Goal: Task Accomplishment & Management: Complete application form

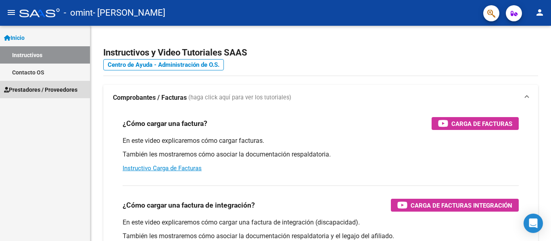
click at [45, 93] on span "Prestadores / Proveedores" at bounding box center [40, 89] width 73 height 9
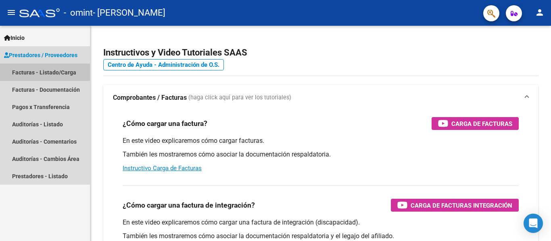
click at [45, 71] on link "Facturas - Listado/Carga" at bounding box center [45, 72] width 90 height 17
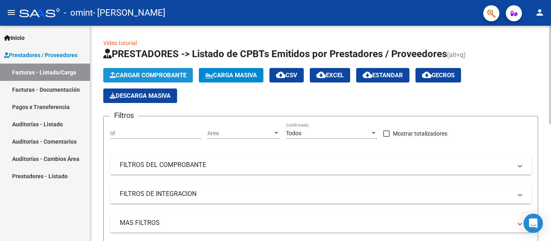
click at [137, 72] on span "Cargar Comprobante" at bounding box center [148, 75] width 77 height 7
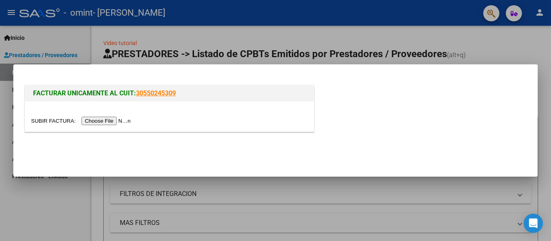
click at [110, 121] on input "file" at bounding box center [82, 121] width 102 height 8
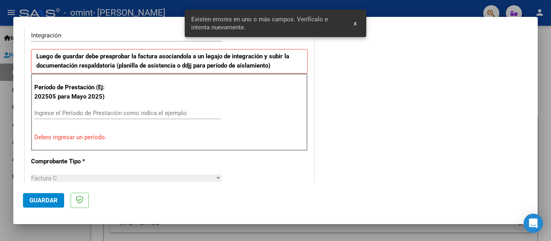
scroll to position [202, 0]
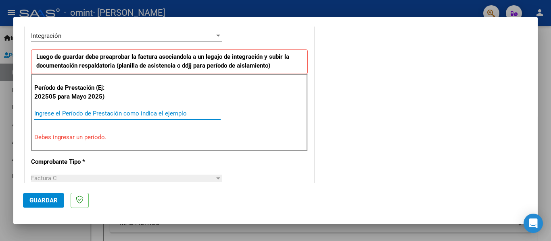
click at [98, 114] on input "Ingrese el Período de Prestación como indica el ejemplo" at bounding box center [127, 113] width 186 height 7
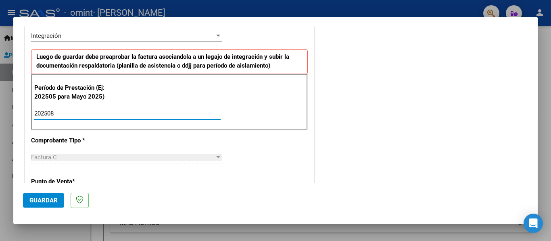
type input "202509"
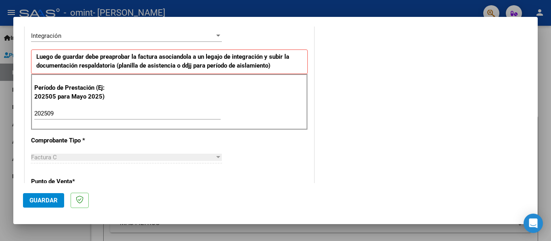
click at [216, 157] on div at bounding box center [218, 157] width 4 height 2
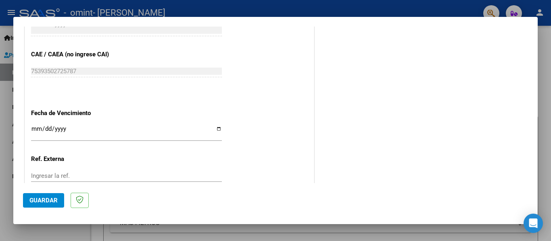
scroll to position [519, 0]
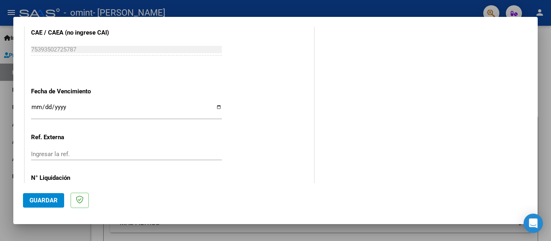
click at [215, 108] on input "Ingresar la fecha" at bounding box center [126, 110] width 191 height 13
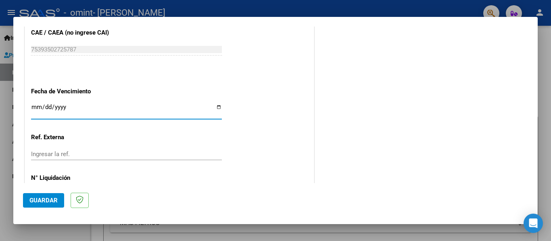
type input "[DATE]"
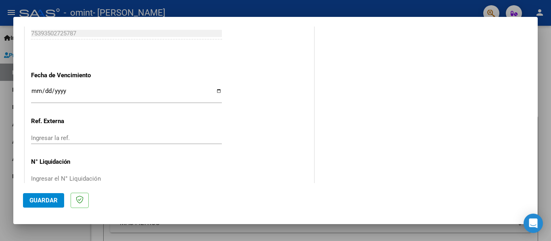
scroll to position [553, 0]
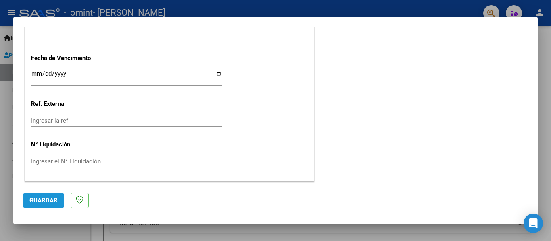
click at [46, 197] on span "Guardar" at bounding box center [43, 200] width 28 height 7
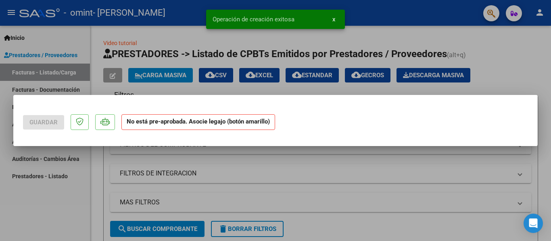
scroll to position [0, 0]
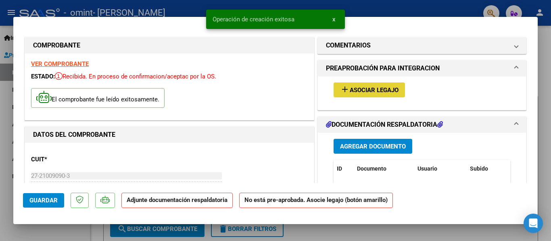
click at [364, 87] on span "Asociar Legajo" at bounding box center [373, 90] width 49 height 7
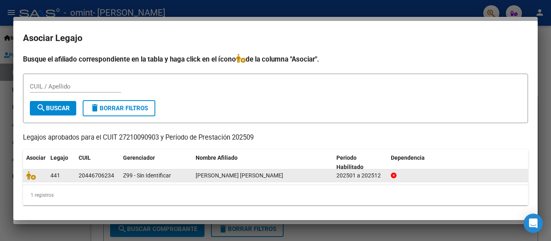
click at [95, 174] on div "20446706234" at bounding box center [96, 175] width 35 height 9
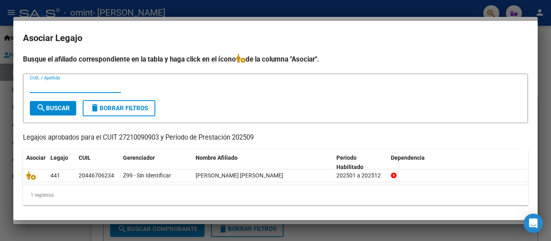
click at [79, 85] on input "CUIL / Apellido" at bounding box center [75, 86] width 91 height 7
type input "20446706234"
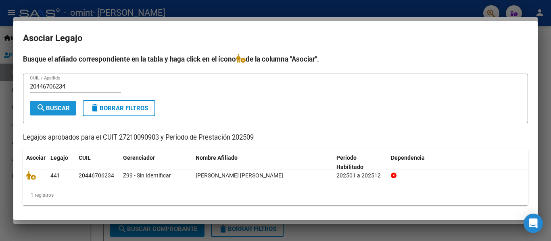
click at [52, 109] on span "search Buscar" at bounding box center [52, 108] width 33 height 7
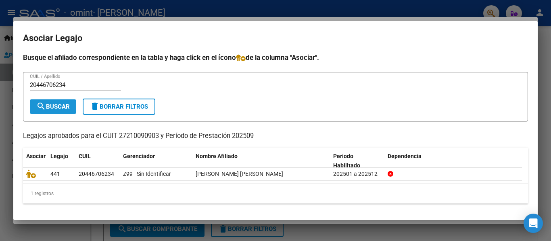
click at [57, 106] on span "search Buscar" at bounding box center [52, 106] width 33 height 7
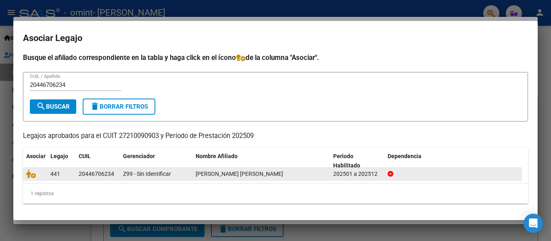
click at [214, 177] on span "[PERSON_NAME] [PERSON_NAME]" at bounding box center [239, 174] width 87 height 6
click at [194, 178] on datatable-body-cell "[PERSON_NAME] [PERSON_NAME]" at bounding box center [260, 174] width 137 height 12
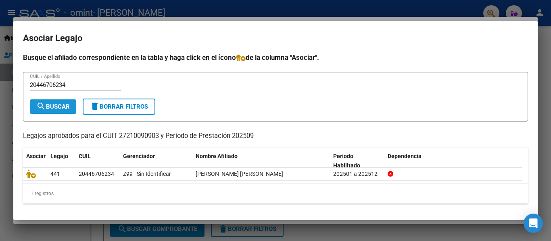
click at [62, 110] on span "search Buscar" at bounding box center [52, 106] width 33 height 7
click at [40, 194] on div "1 registros" at bounding box center [275, 194] width 505 height 20
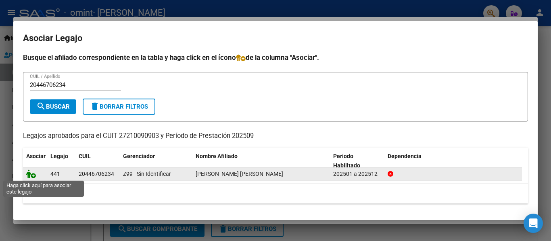
click at [30, 175] on icon at bounding box center [31, 174] width 10 height 9
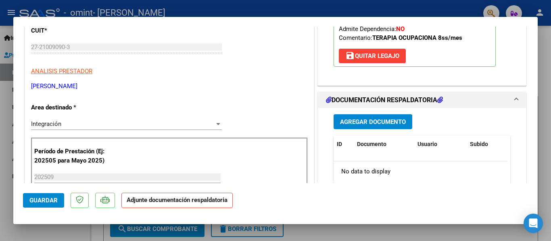
scroll to position [134, 0]
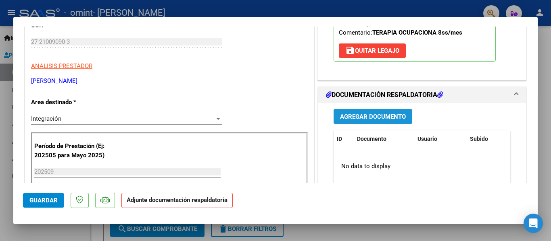
click at [374, 121] on span "Agregar Documento" at bounding box center [373, 116] width 66 height 7
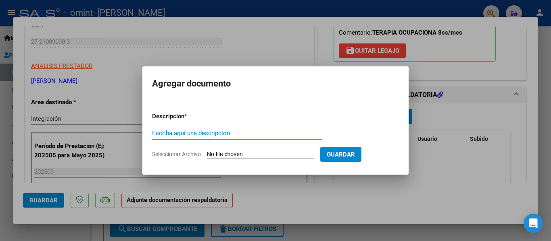
click at [253, 133] on input "Escriba aquí una descripcion" at bounding box center [237, 133] width 170 height 7
type input "Planilla de asistencia"
click at [261, 156] on input "Seleccionar Archivo" at bounding box center [260, 155] width 107 height 8
type input "C:\fakepath\Lista de asistencia [PERSON_NAME] to [DATE].pdf"
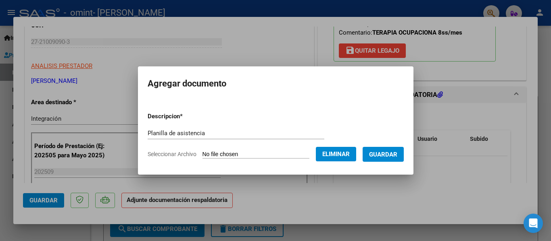
click at [385, 155] on span "Guardar" at bounding box center [383, 154] width 28 height 7
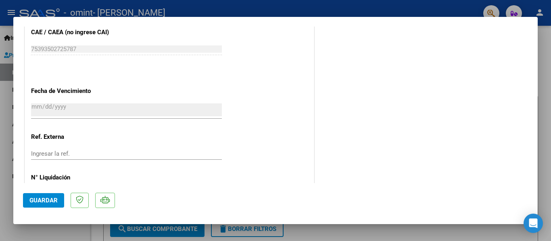
scroll to position [565, 0]
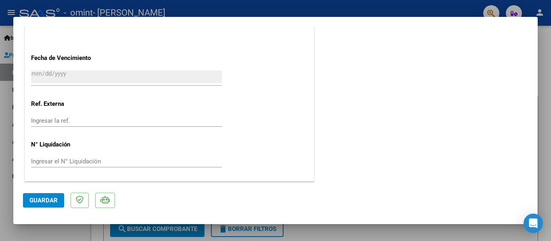
click at [44, 200] on span "Guardar" at bounding box center [43, 200] width 28 height 7
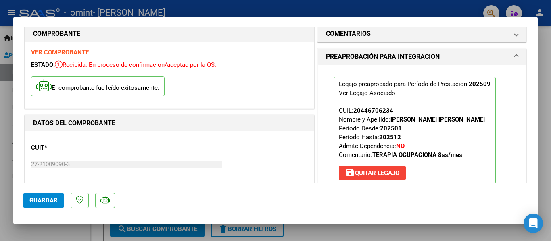
scroll to position [0, 0]
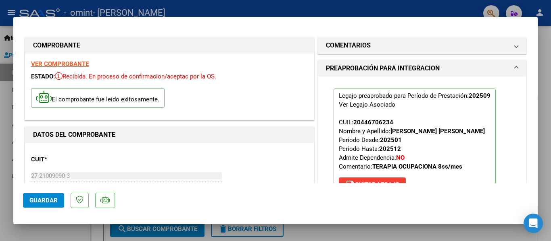
click at [63, 62] on strong "VER COMPROBANTE" at bounding box center [60, 63] width 58 height 7
